Goal: Task Accomplishment & Management: Use online tool/utility

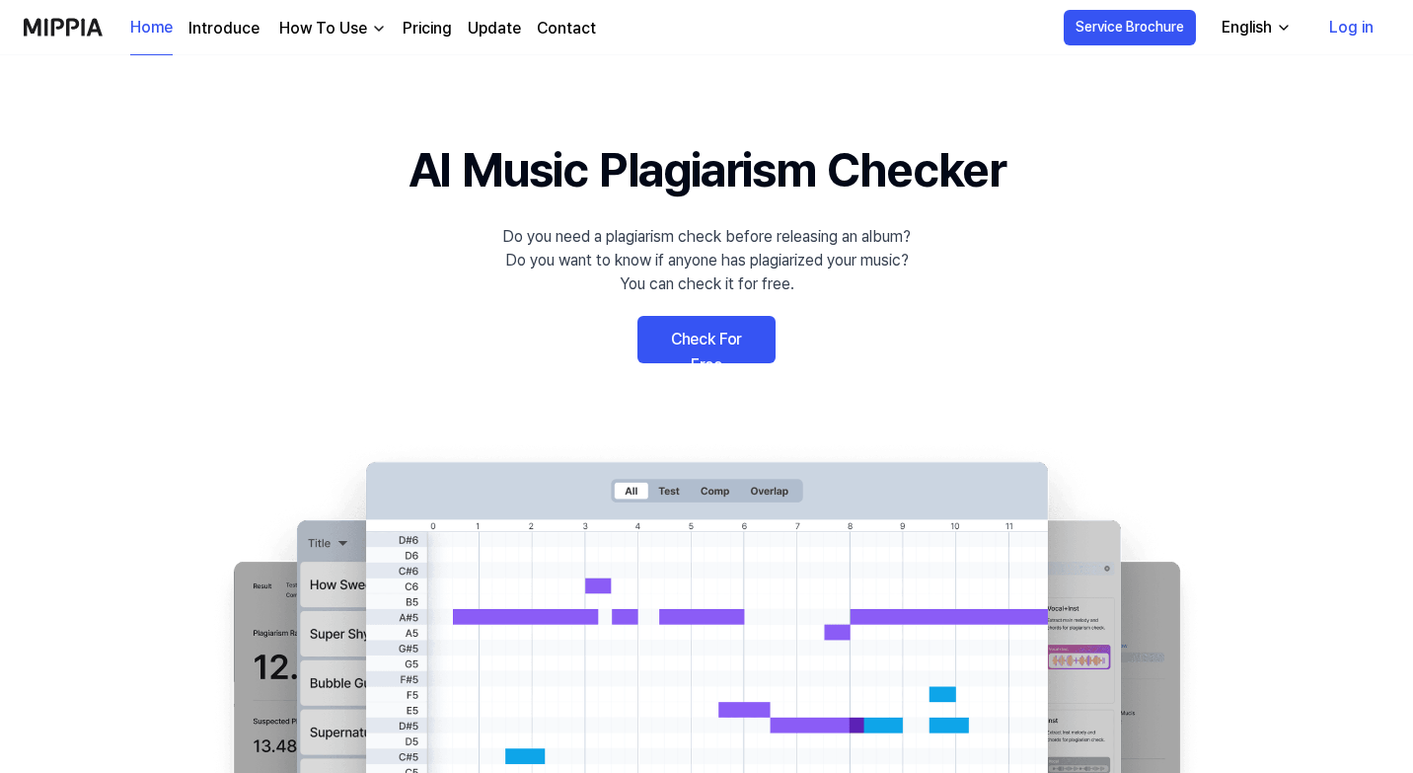
click at [725, 341] on link "Check For Free" at bounding box center [706, 339] width 138 height 47
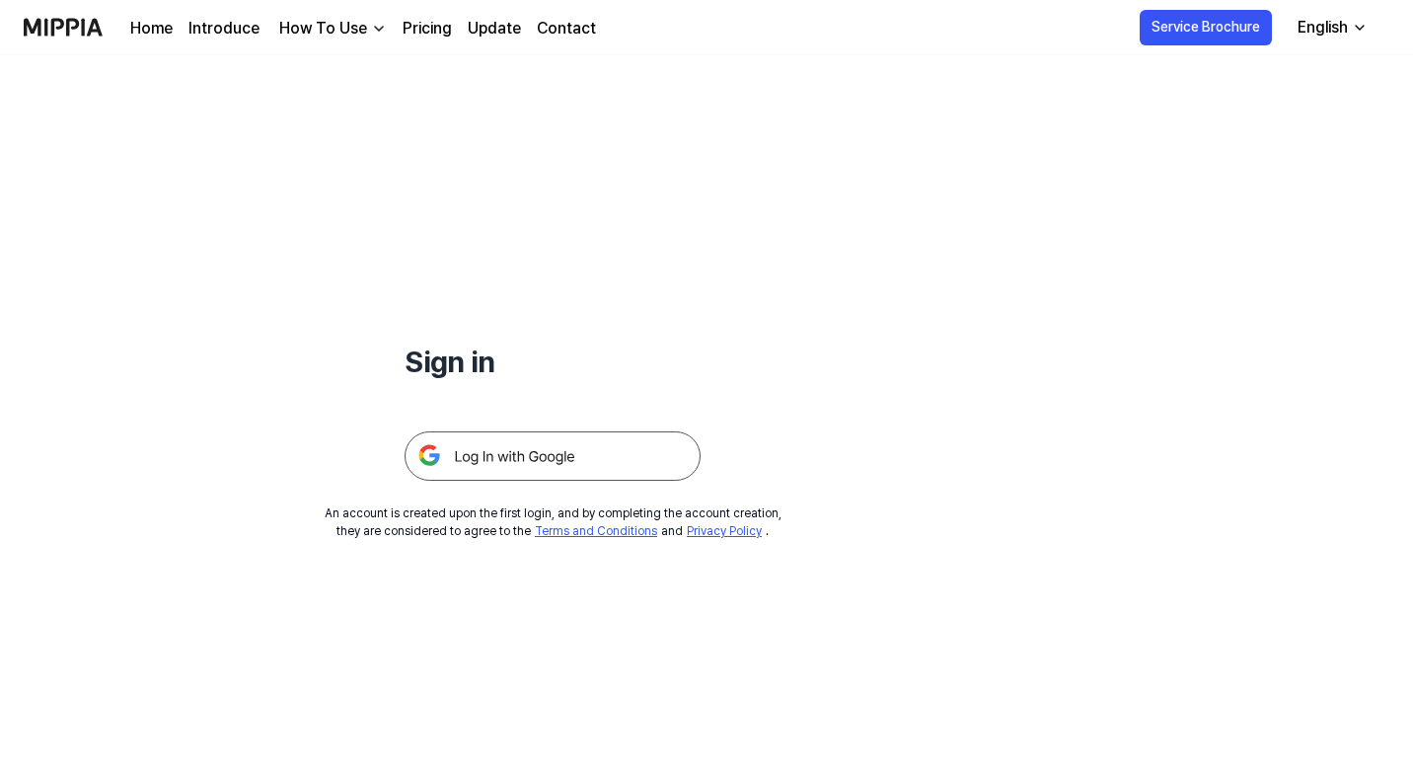
click at [628, 475] on img at bounding box center [553, 455] width 296 height 49
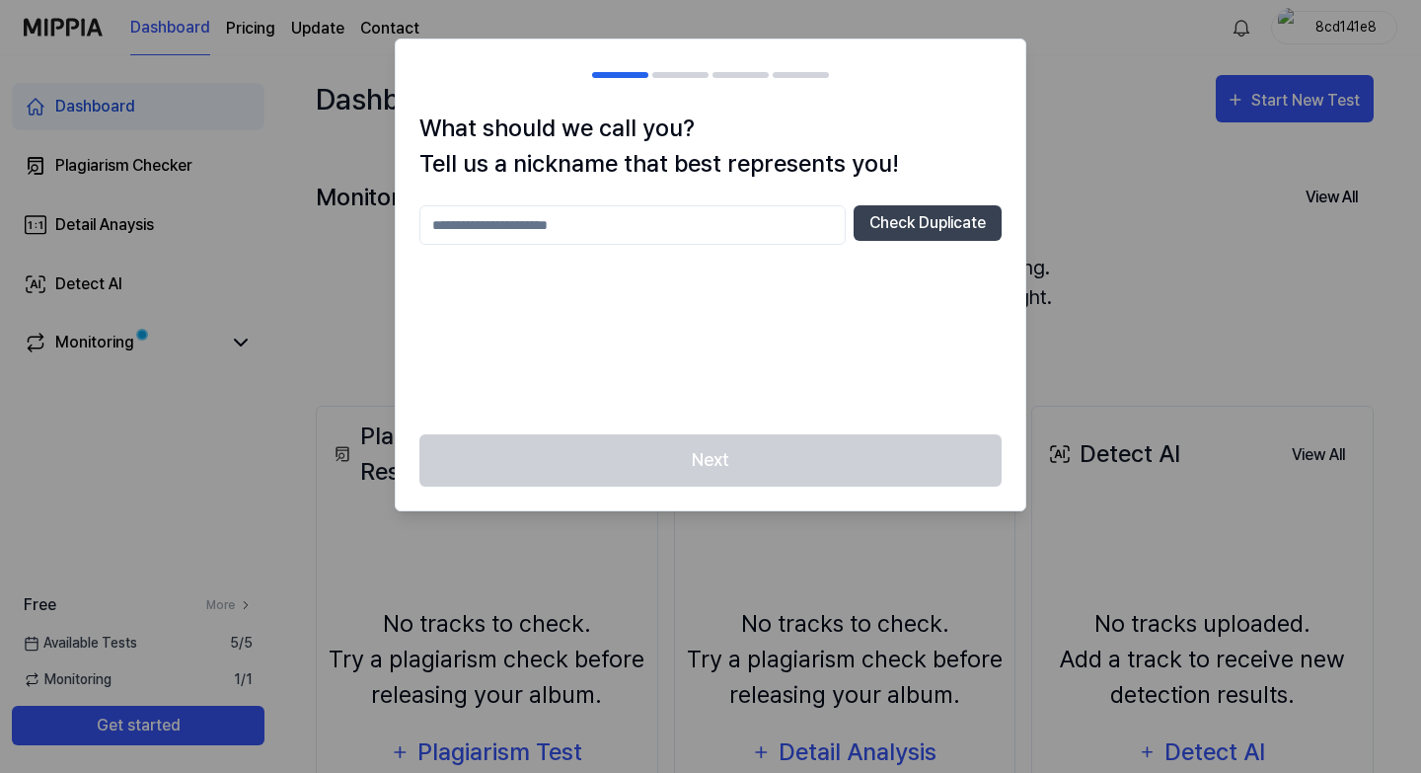
click at [700, 238] on input "text" at bounding box center [632, 224] width 426 height 39
type input "******"
click at [819, 273] on div "****** Check Duplicate" at bounding box center [710, 307] width 582 height 205
click at [790, 434] on div "Next" at bounding box center [711, 472] width 630 height 76
click at [733, 234] on input "******" at bounding box center [632, 224] width 426 height 39
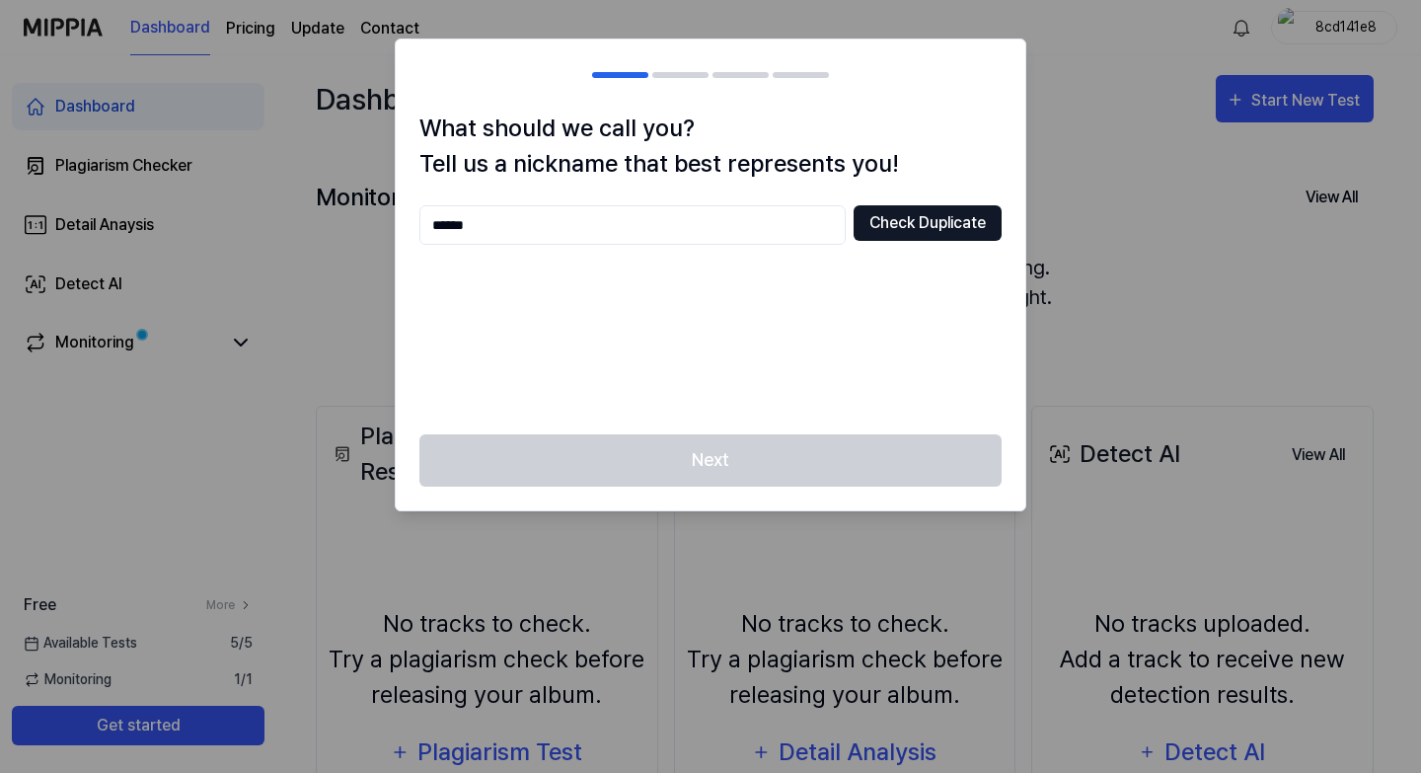
click at [876, 221] on button "Check Duplicate" at bounding box center [927, 223] width 148 height 36
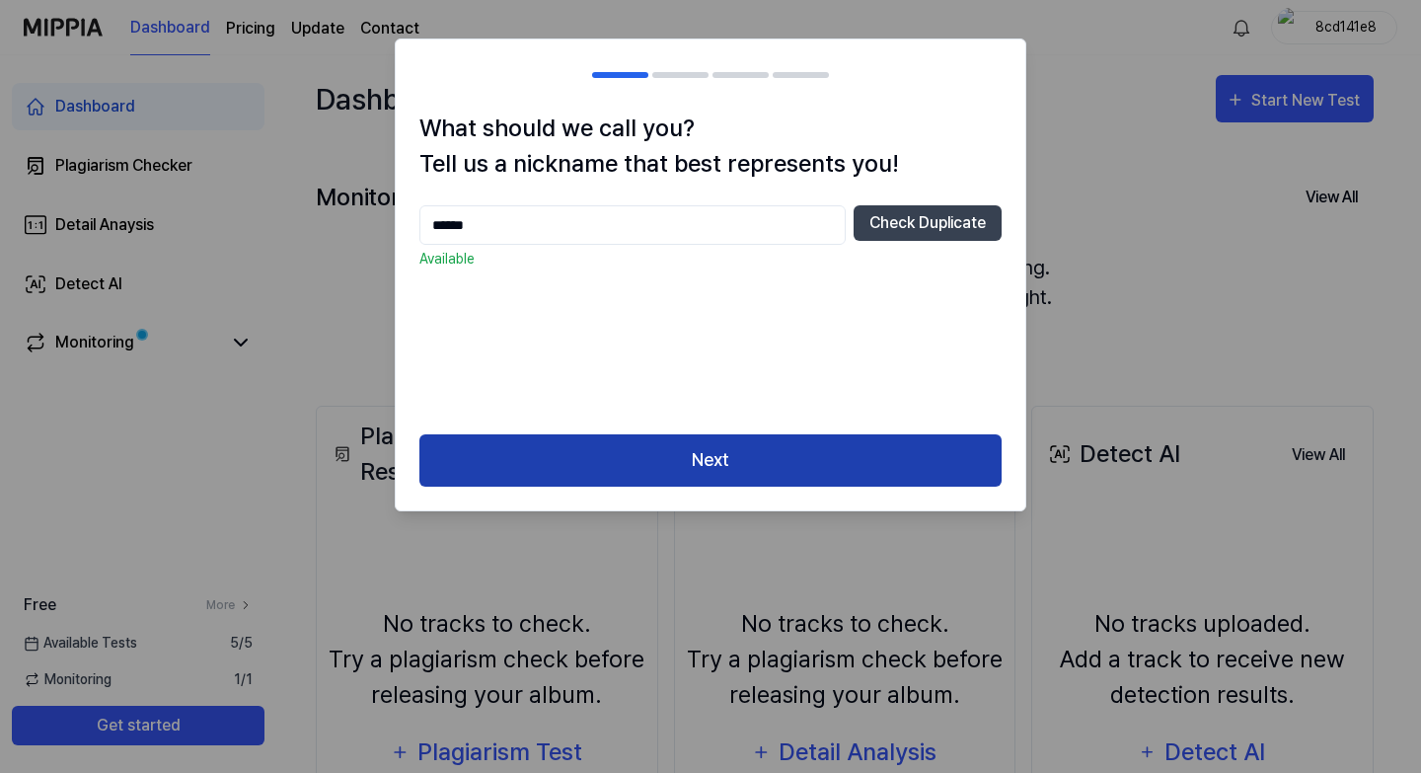
click at [728, 474] on button "Next" at bounding box center [710, 460] width 582 height 52
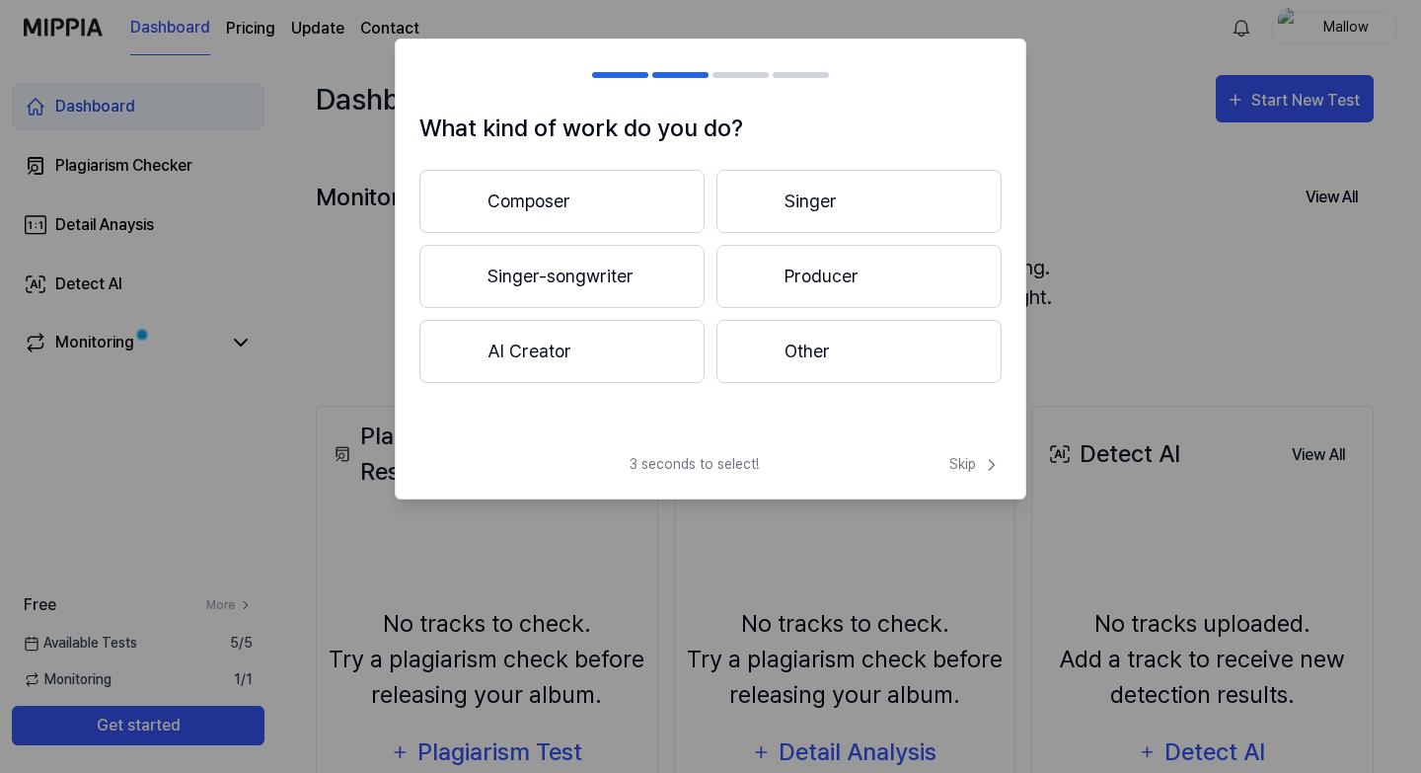
click at [846, 357] on button "Other" at bounding box center [858, 351] width 285 height 63
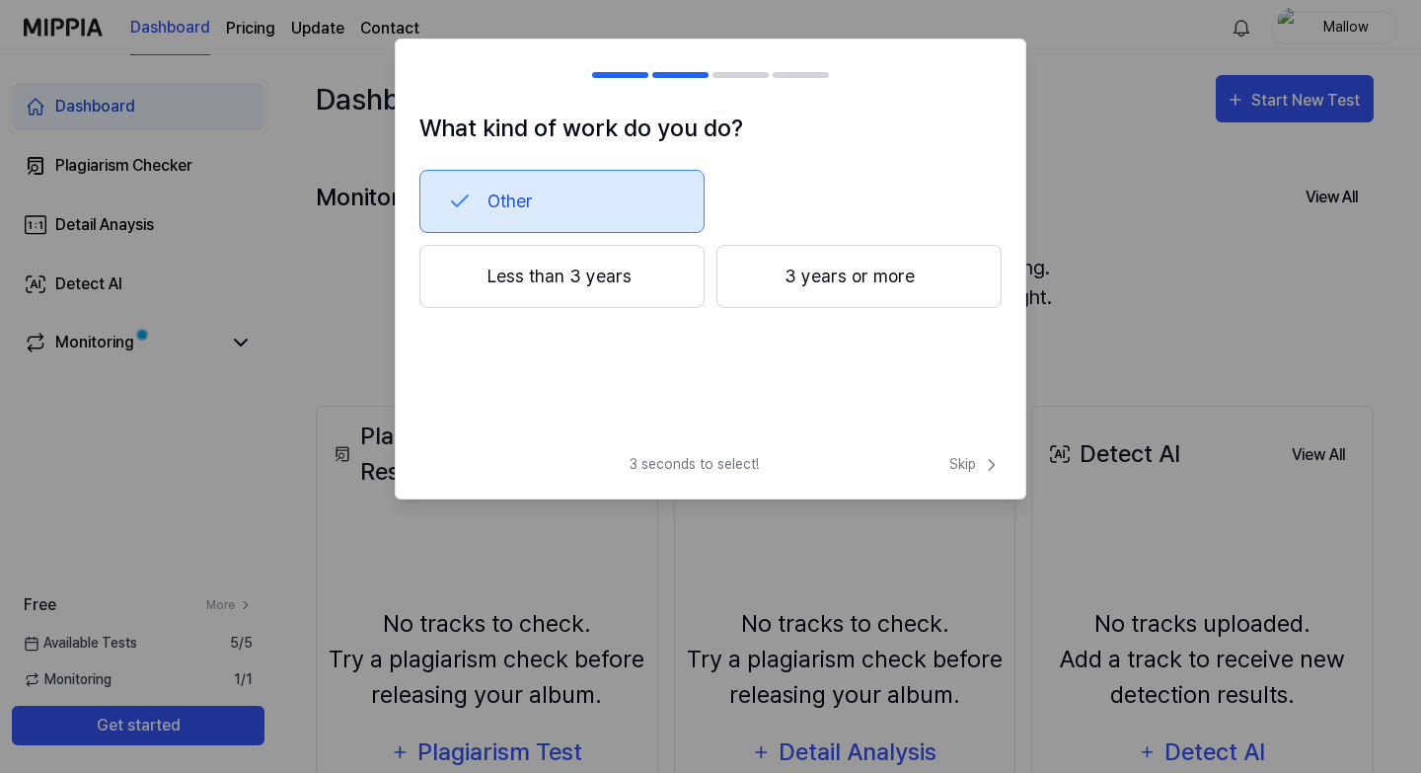
click at [644, 290] on button "Less than 3 years" at bounding box center [561, 276] width 285 height 63
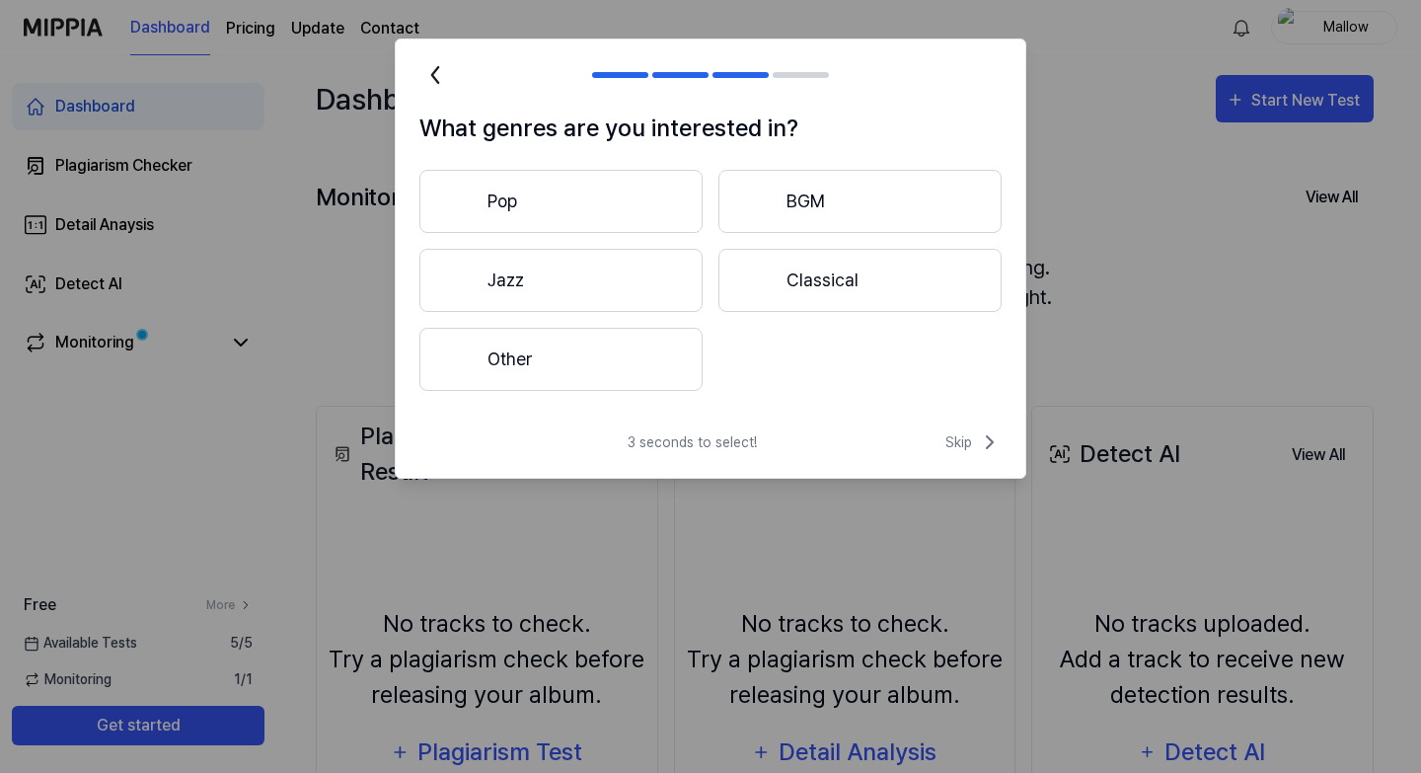
click at [623, 367] on button "Other" at bounding box center [560, 359] width 283 height 63
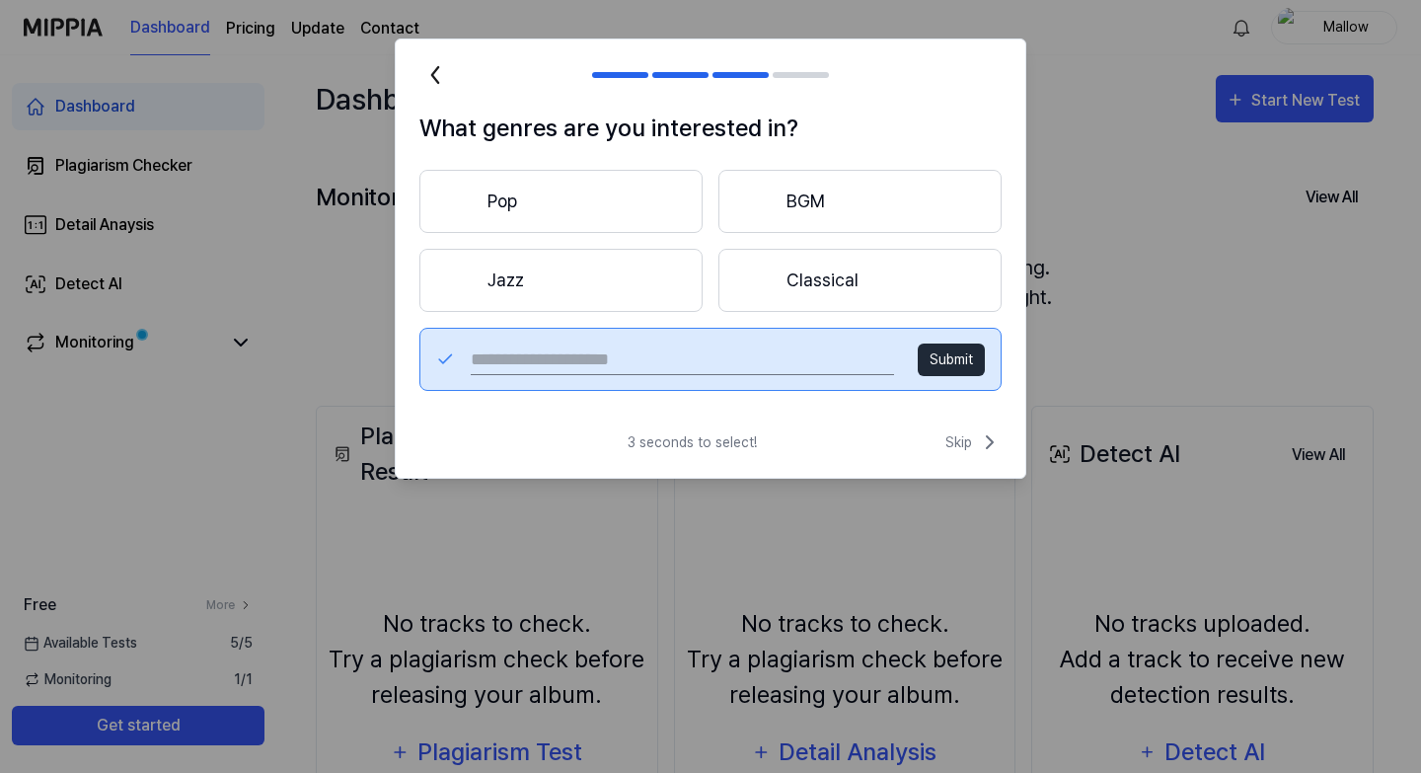
click at [802, 185] on button "BGM" at bounding box center [859, 201] width 283 height 63
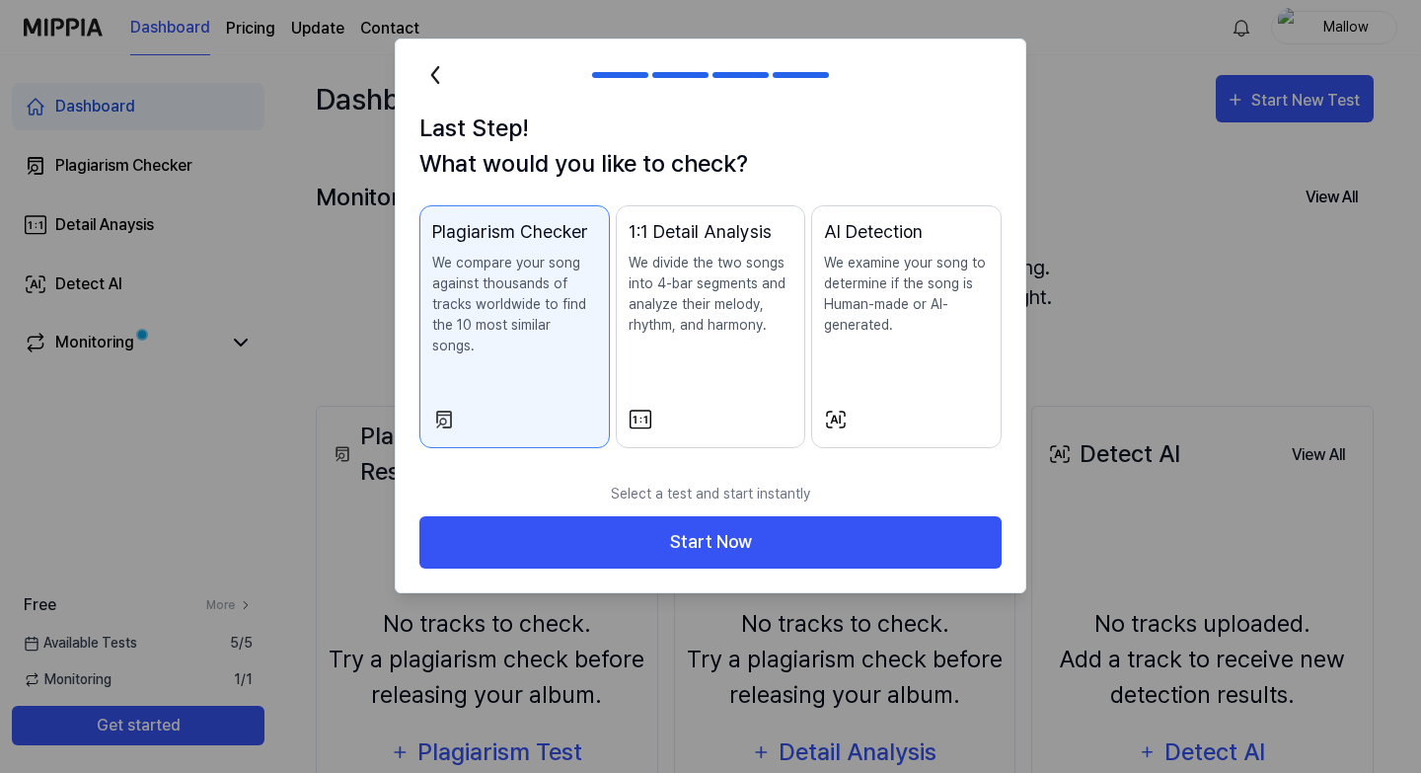
click at [877, 374] on div "AI Detection We examine your song to determine if the song is Human-made or AI-…" at bounding box center [906, 296] width 165 height 157
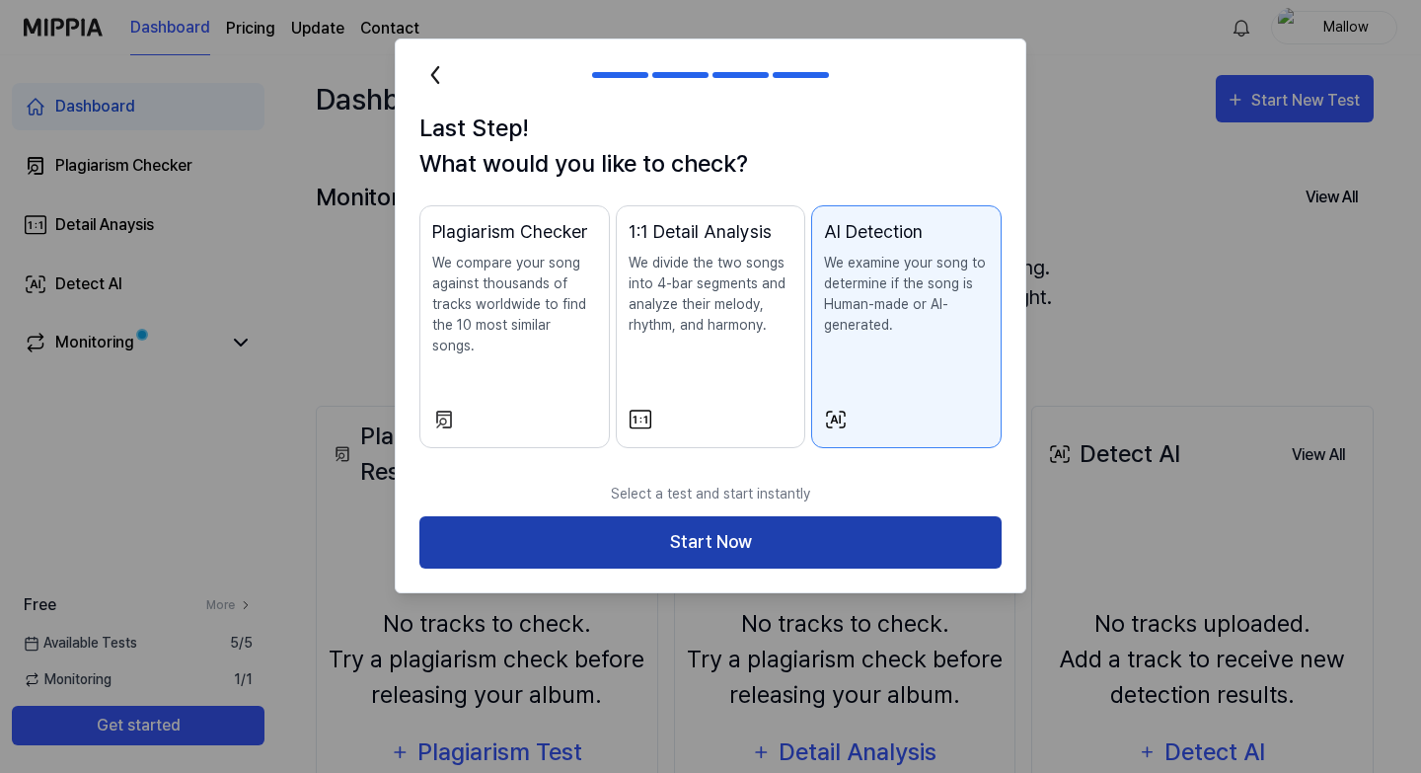
click at [853, 523] on button "Start Now" at bounding box center [710, 542] width 582 height 52
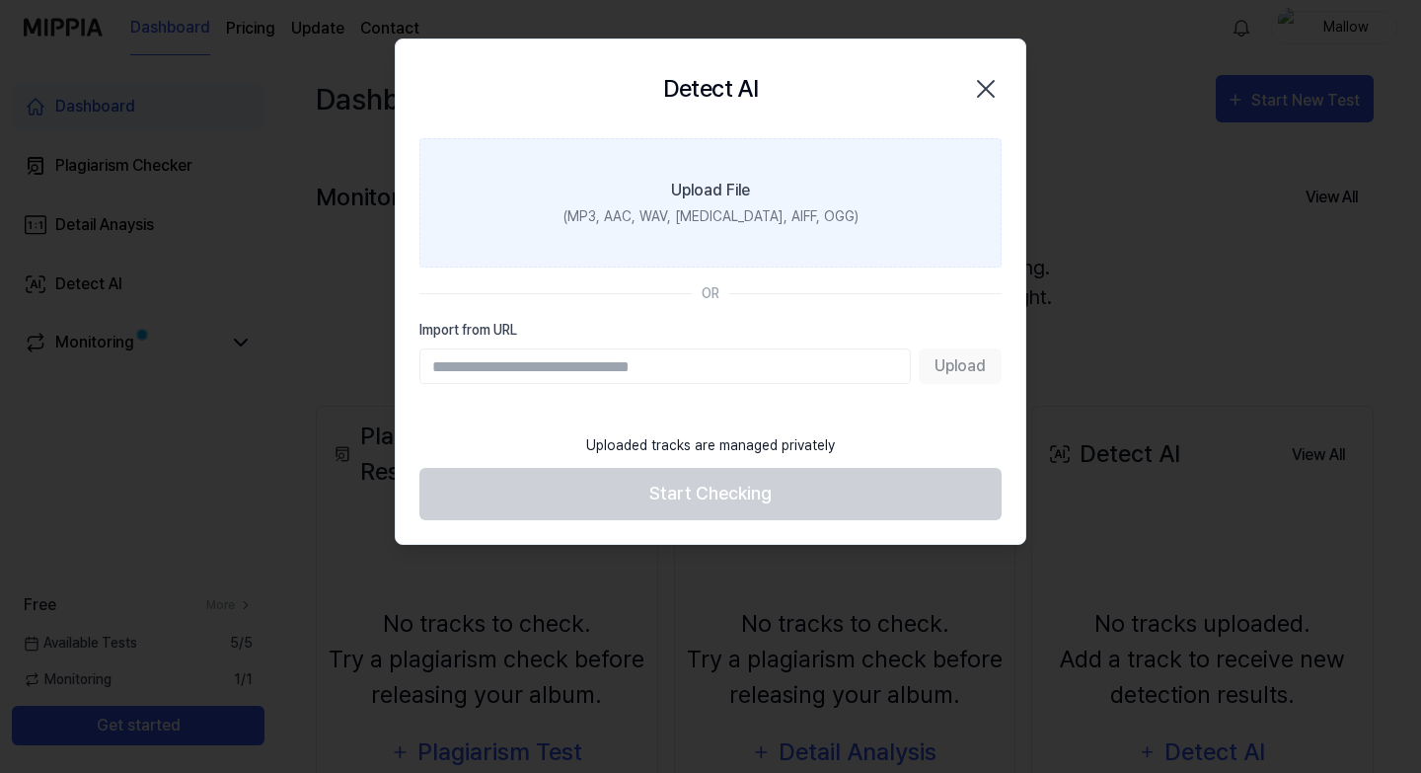
click at [712, 183] on div "Upload File" at bounding box center [710, 191] width 79 height 24
click at [0, 0] on input "Upload File (MP3, AAC, WAV, FLAC, AIFF, OGG)" at bounding box center [0, 0] width 0 height 0
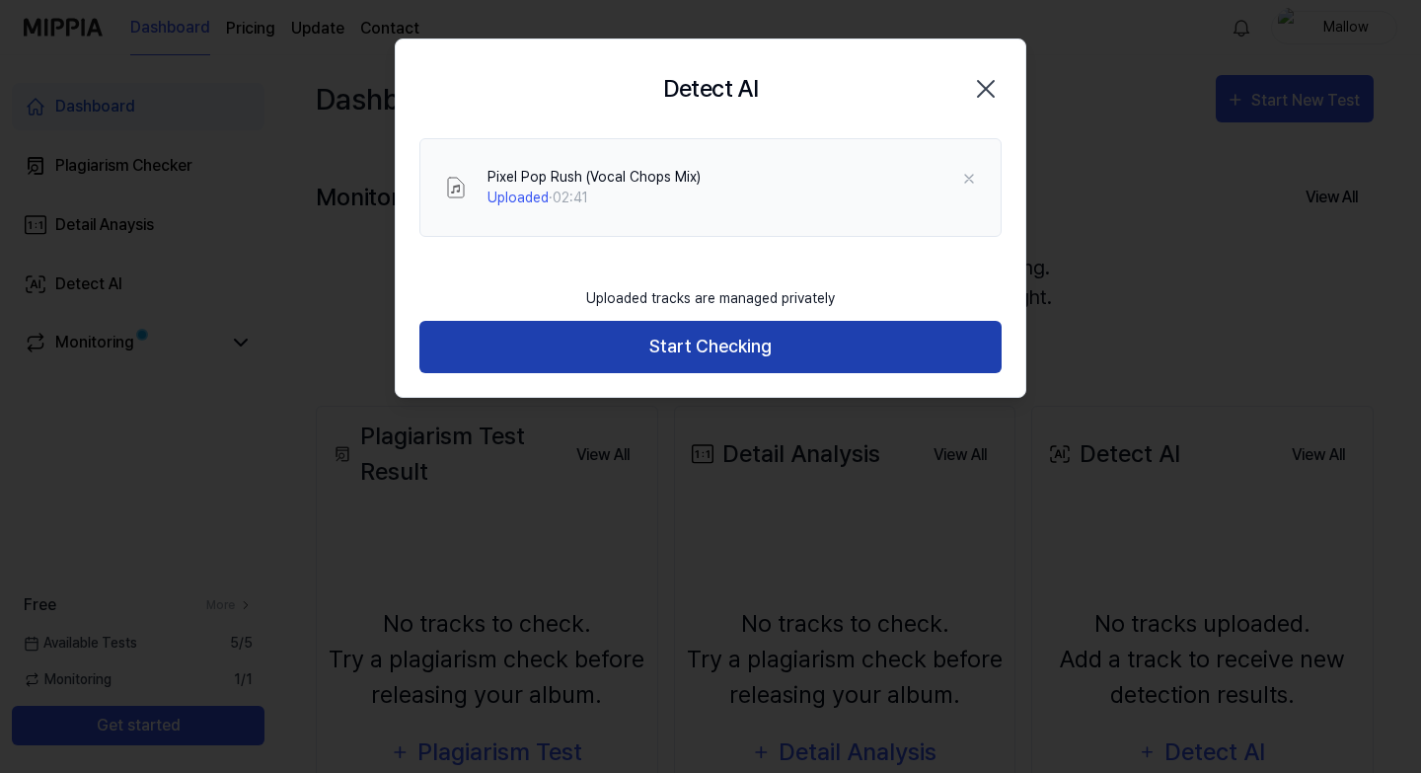
click at [758, 345] on button "Start Checking" at bounding box center [710, 347] width 582 height 52
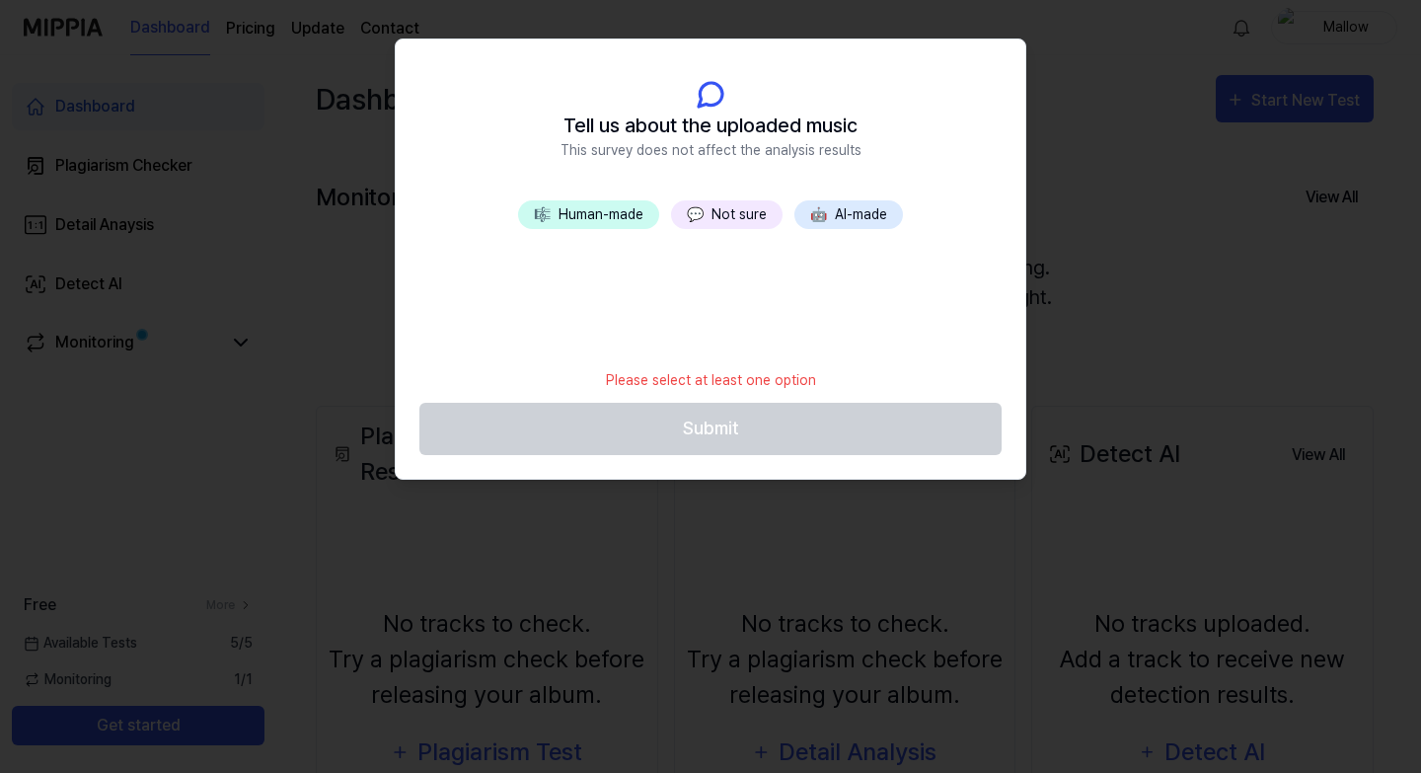
click at [727, 207] on button "💬 Not sure" at bounding box center [726, 214] width 111 height 29
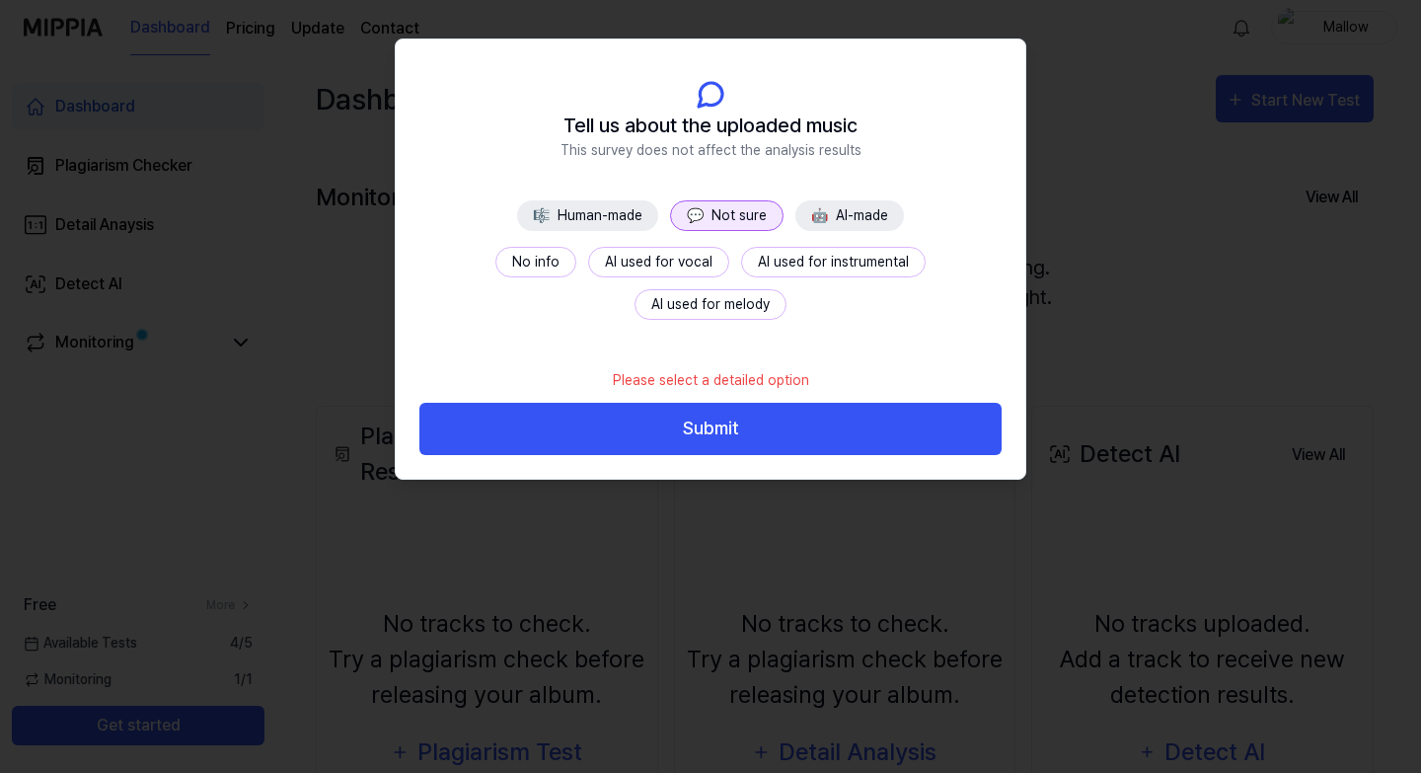
click at [495, 267] on button "No info" at bounding box center [535, 262] width 81 height 31
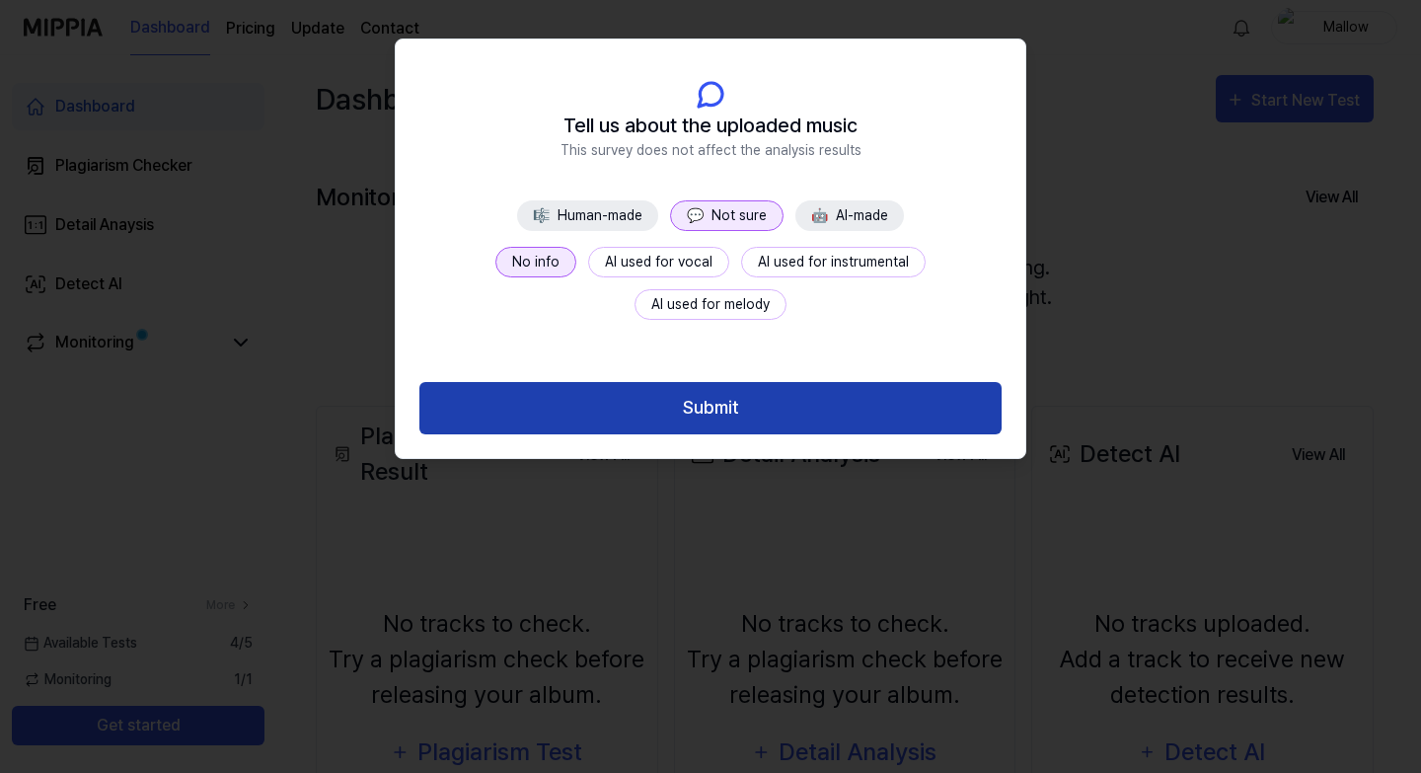
click at [694, 402] on button "Submit" at bounding box center [710, 408] width 582 height 52
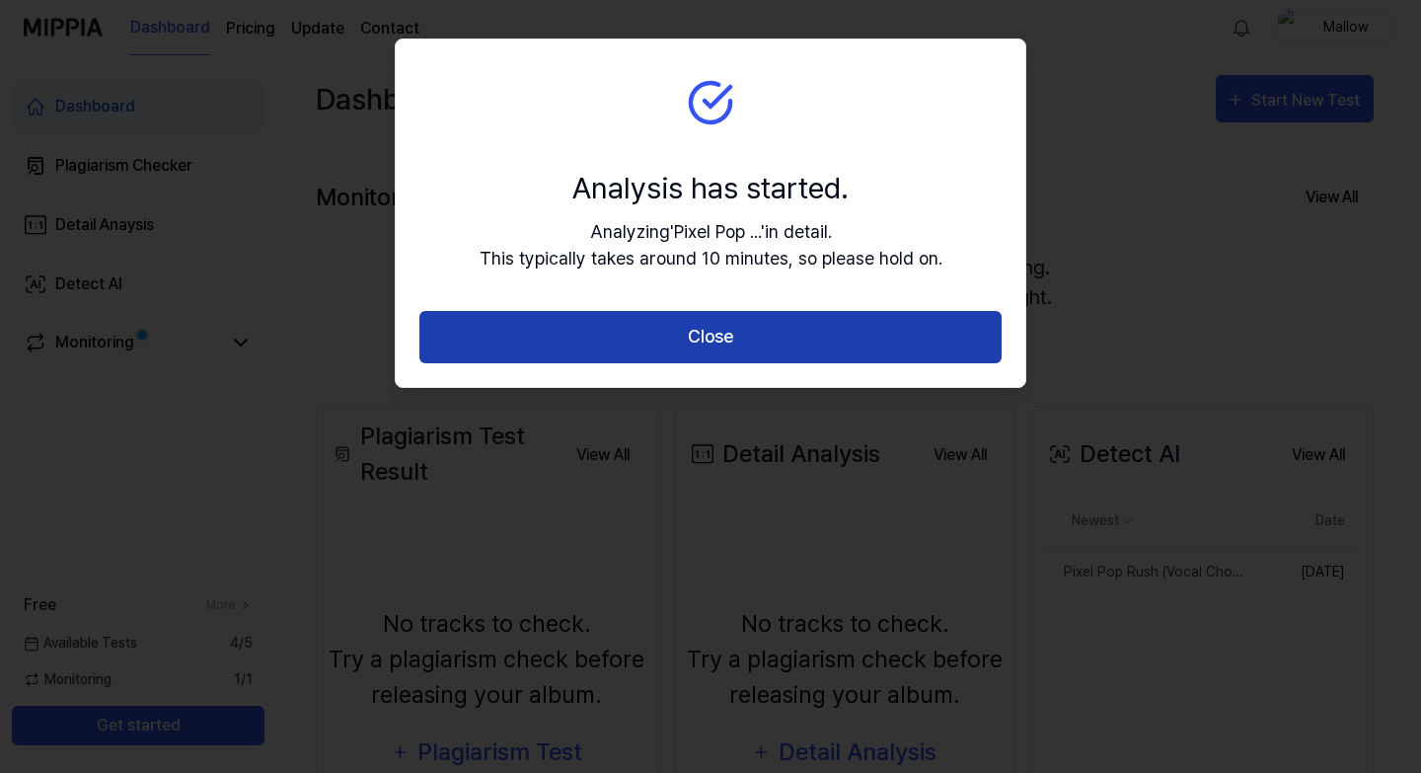
click at [836, 334] on button "Close" at bounding box center [710, 337] width 582 height 52
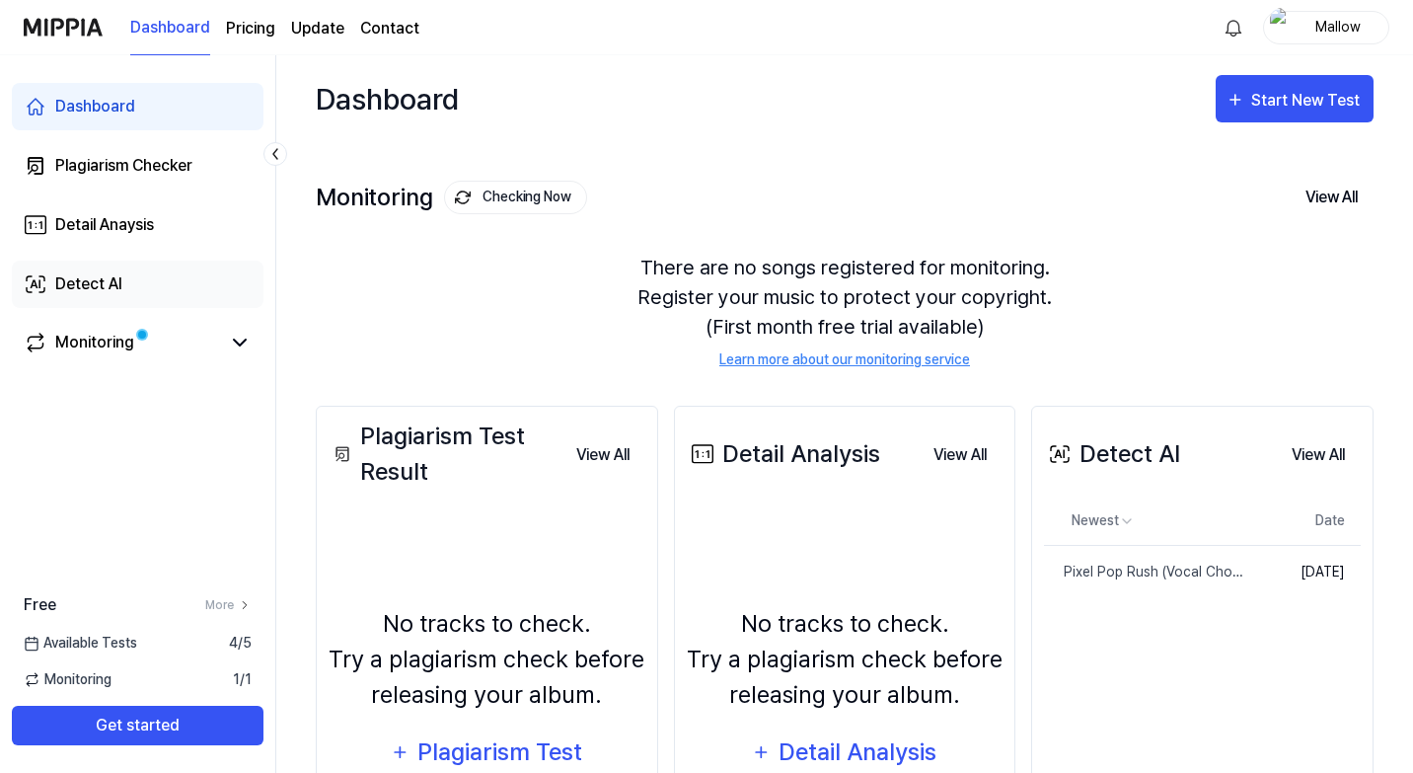
click at [91, 283] on div "Detect AI" at bounding box center [88, 284] width 67 height 24
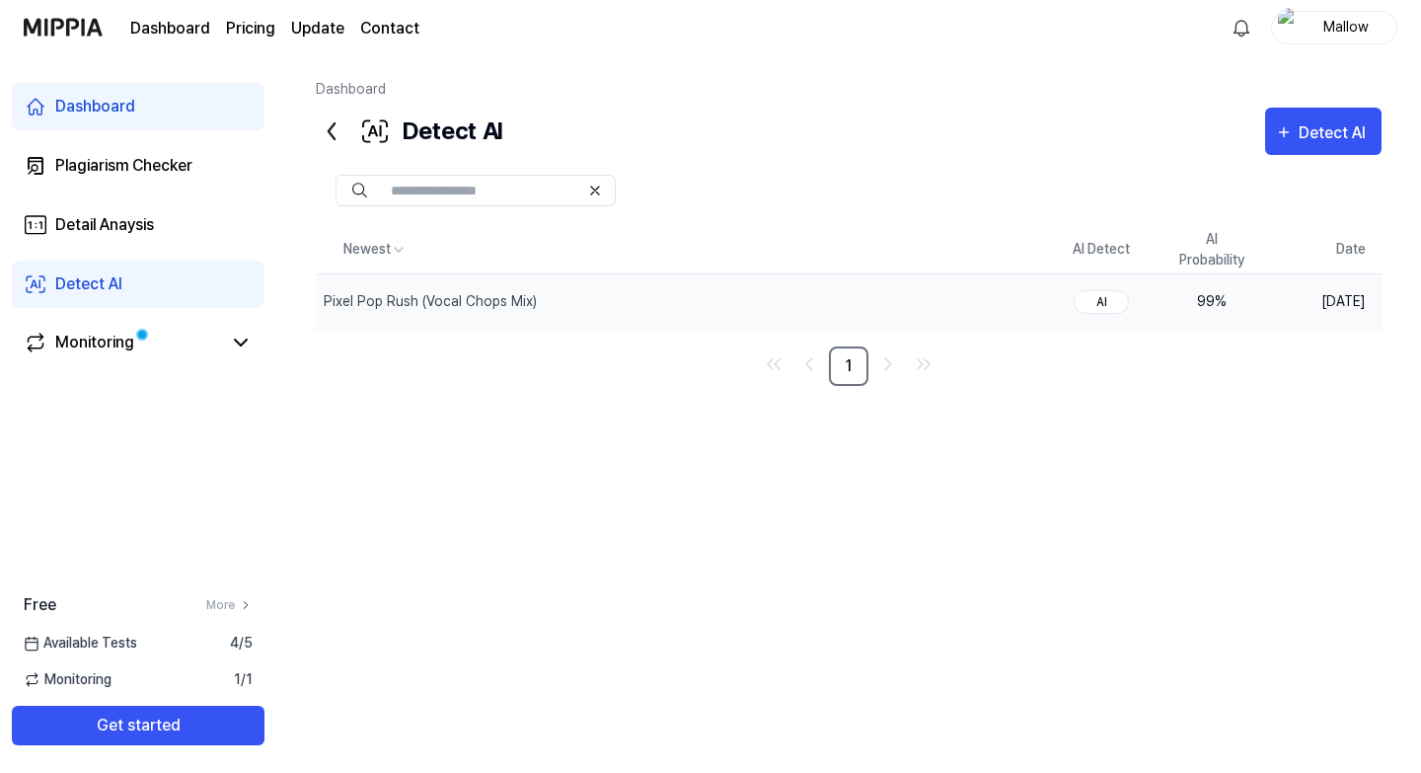
click at [1117, 294] on div "AI" at bounding box center [1101, 302] width 55 height 24
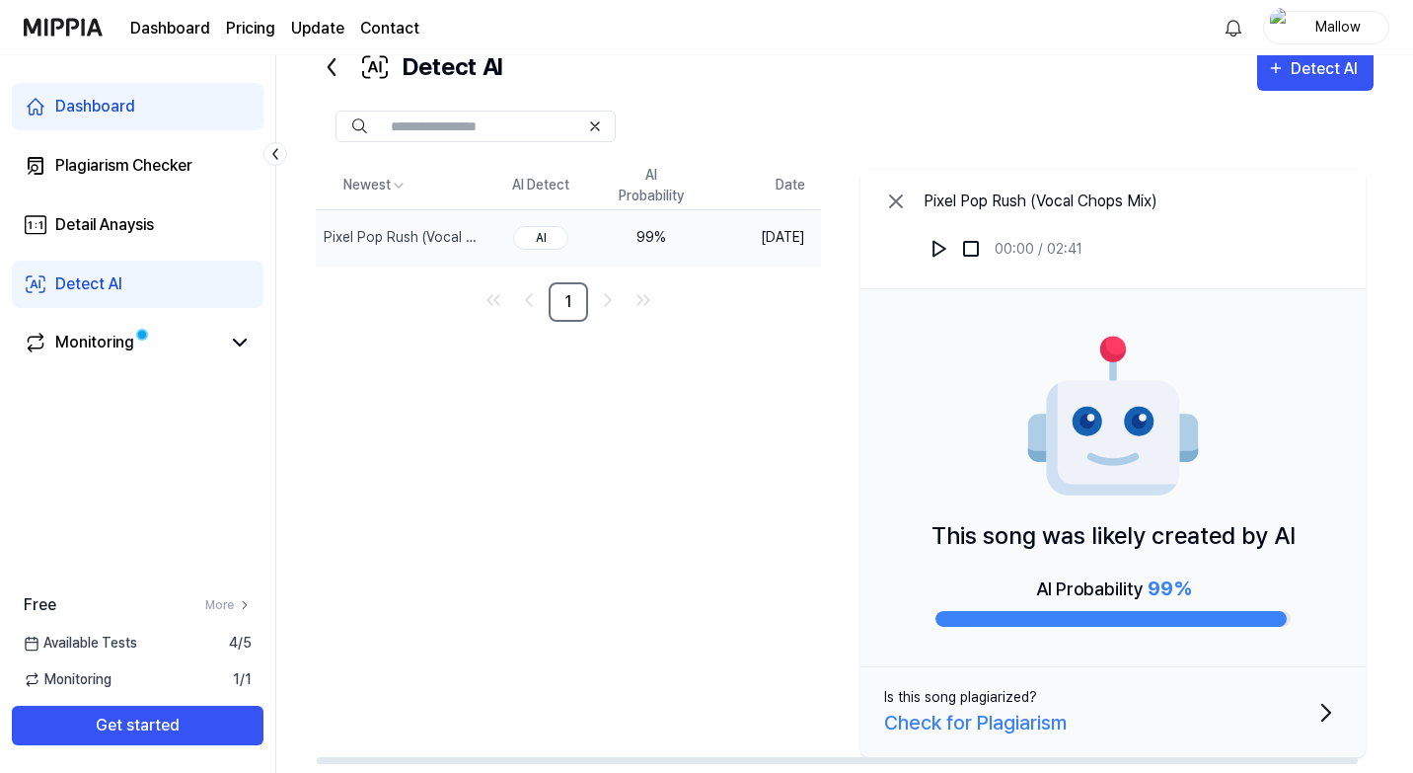
scroll to position [76, 0]
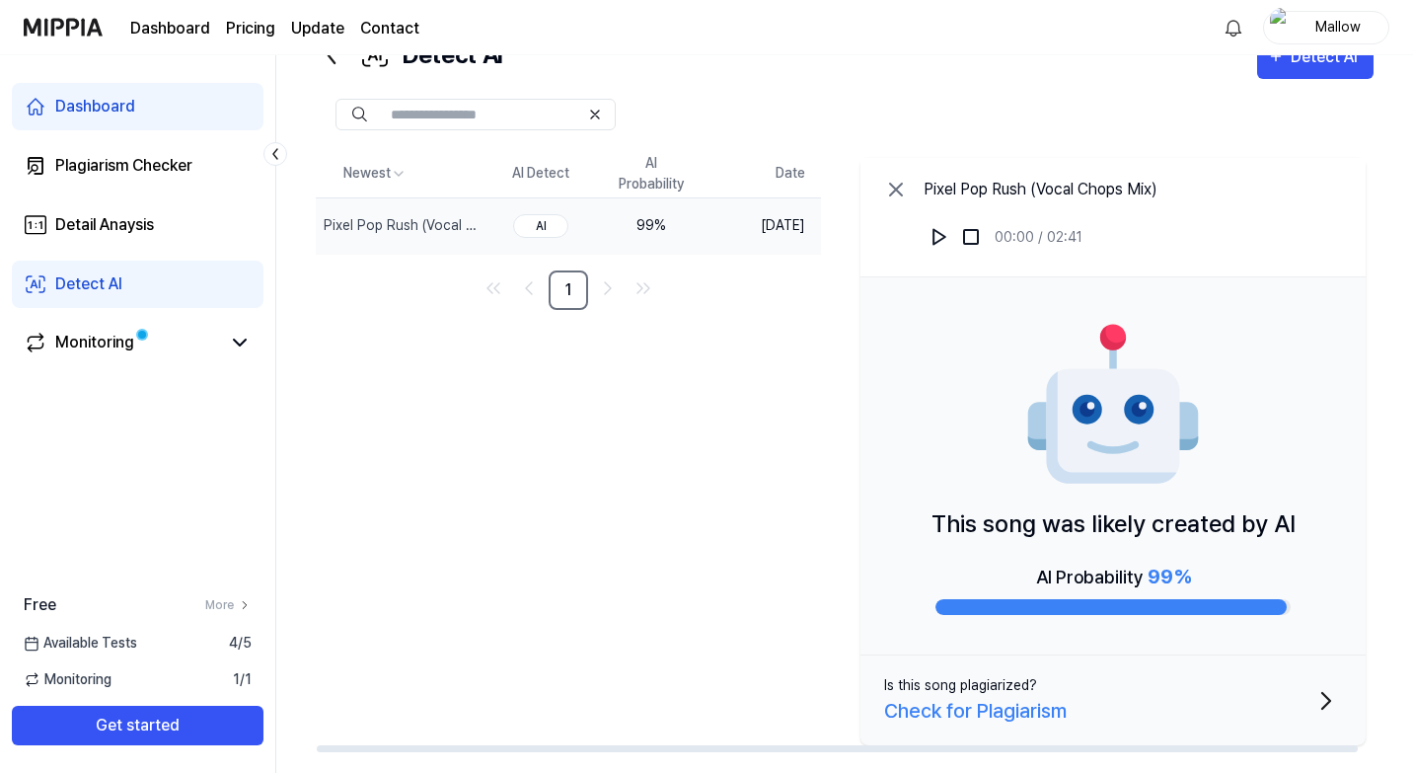
click at [1321, 698] on button "Is this song plagiarized? Check for Plagiarism" at bounding box center [1112, 700] width 505 height 90
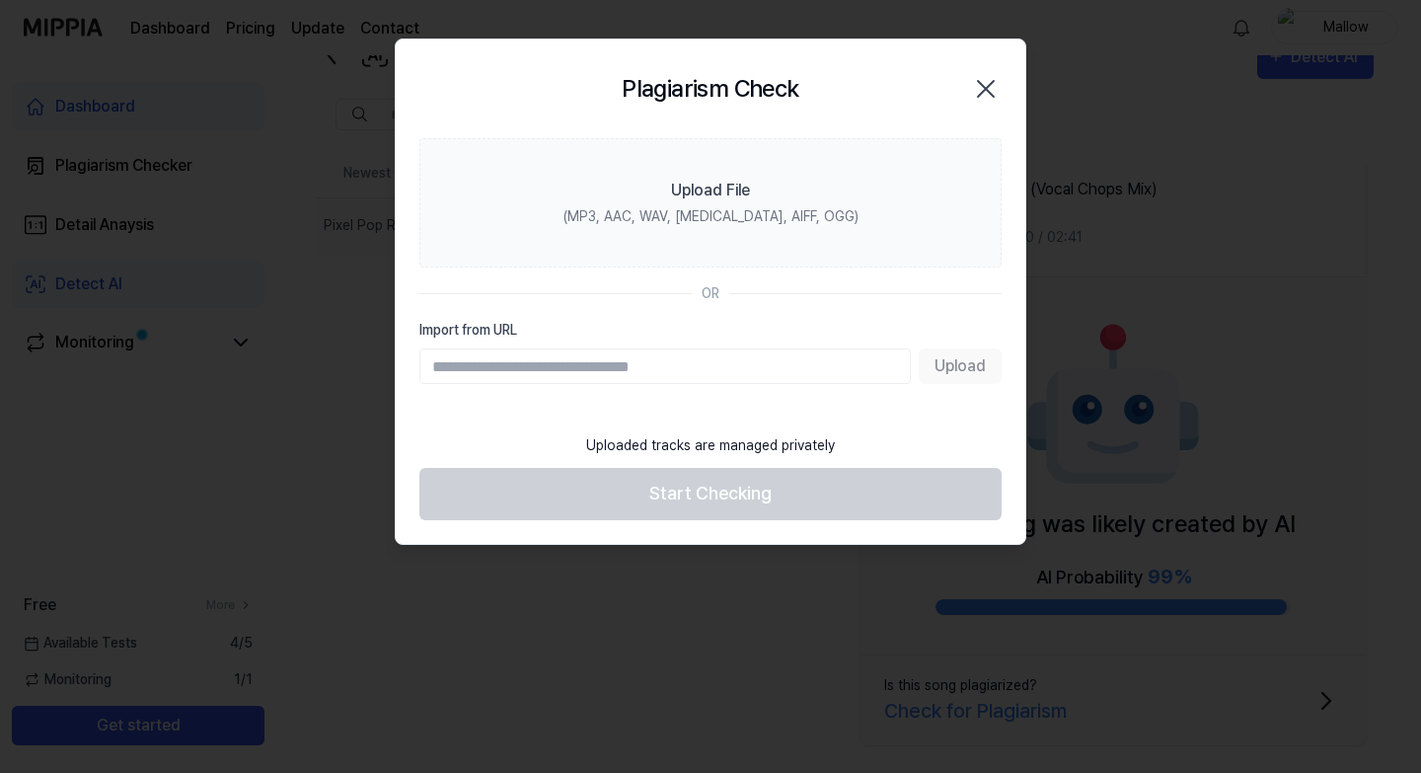
click at [980, 88] on icon "button" at bounding box center [986, 89] width 32 height 32
